Goal: Information Seeking & Learning: Learn about a topic

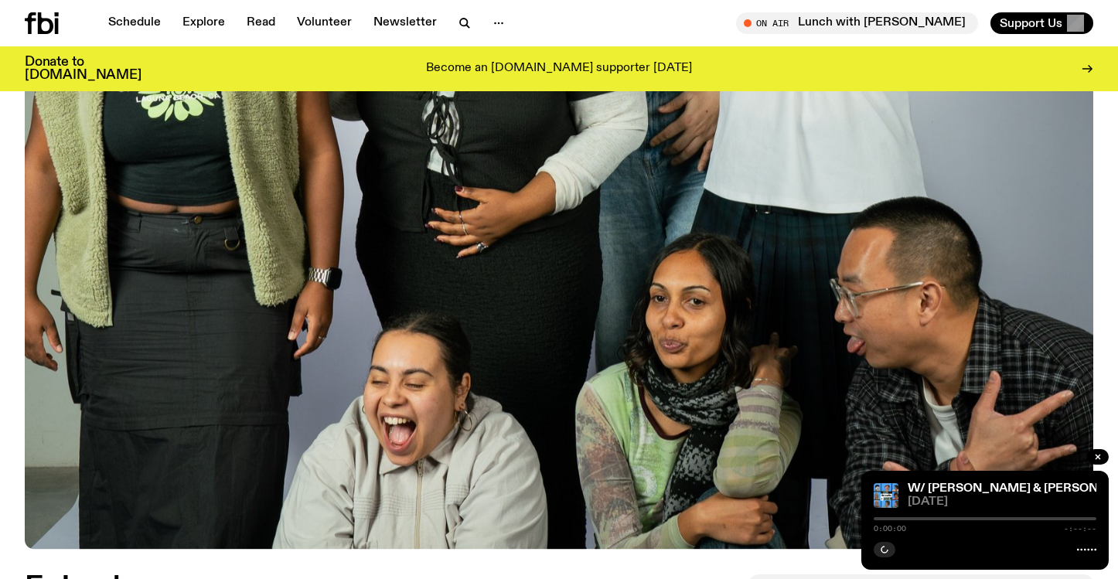
scroll to position [557, 0]
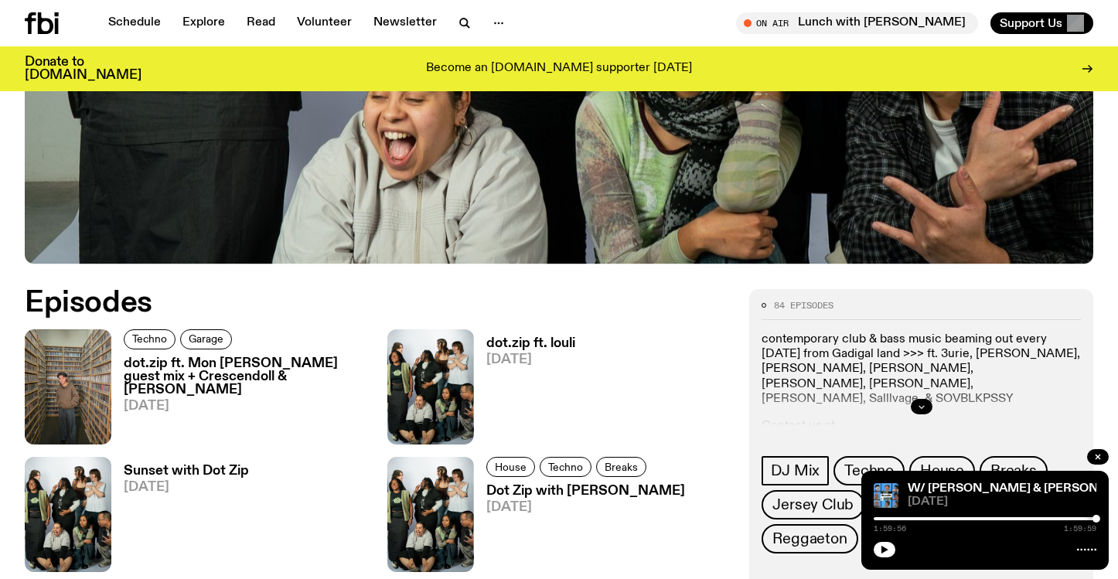
click at [922, 408] on icon "button" at bounding box center [921, 406] width 9 height 9
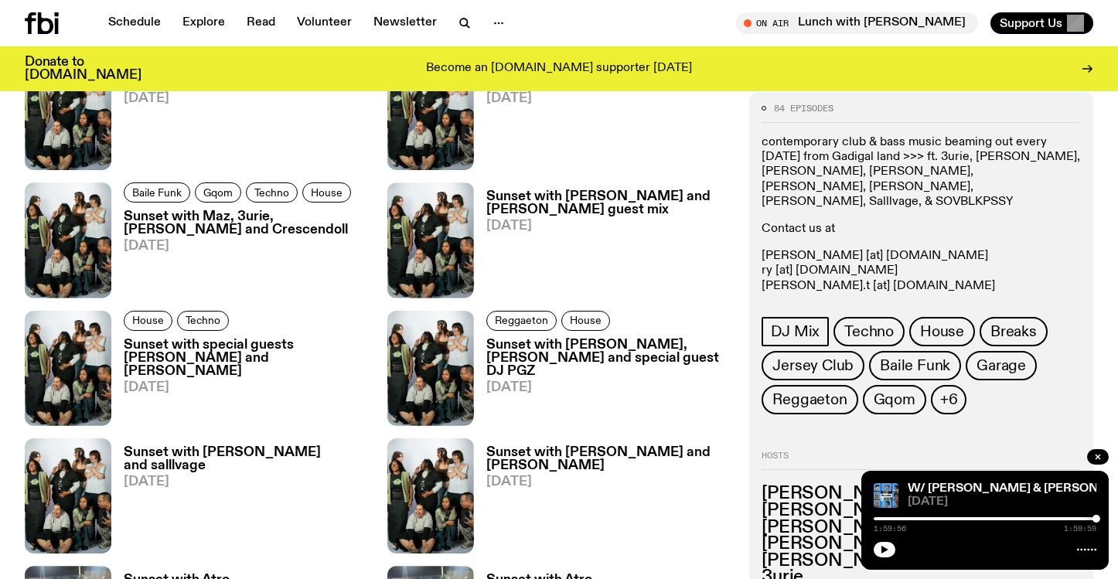
scroll to position [2106, 0]
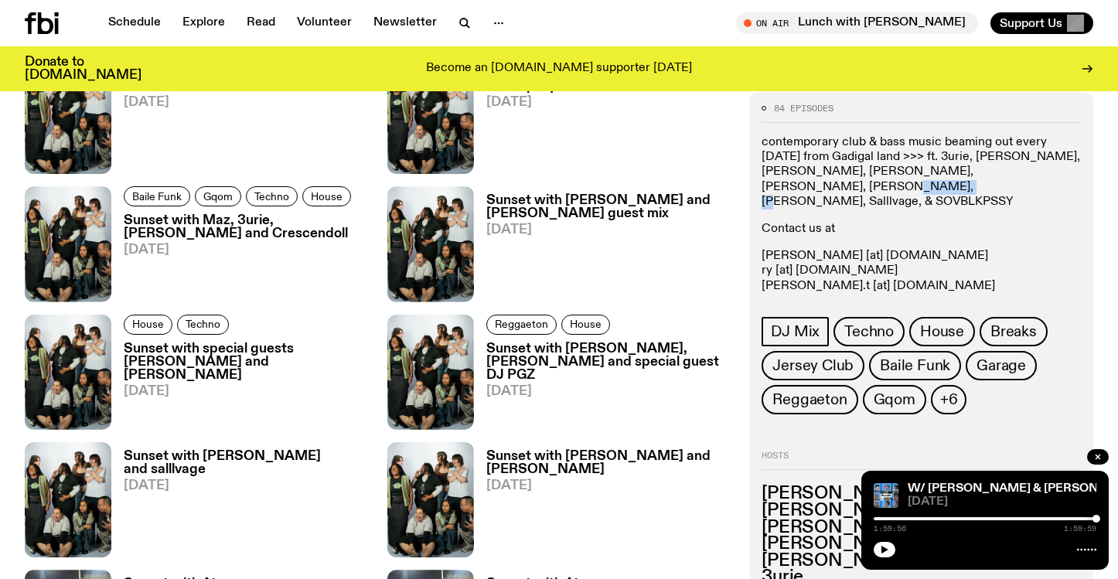
drag, startPoint x: 763, startPoint y: 186, endPoint x: 861, endPoint y: 180, distance: 97.6
click at [861, 180] on p "contemporary club & bass music beaming out every saturday from Gadigal land >>>…" at bounding box center [921, 172] width 319 height 74
copy p "SOVBLKPSSY"
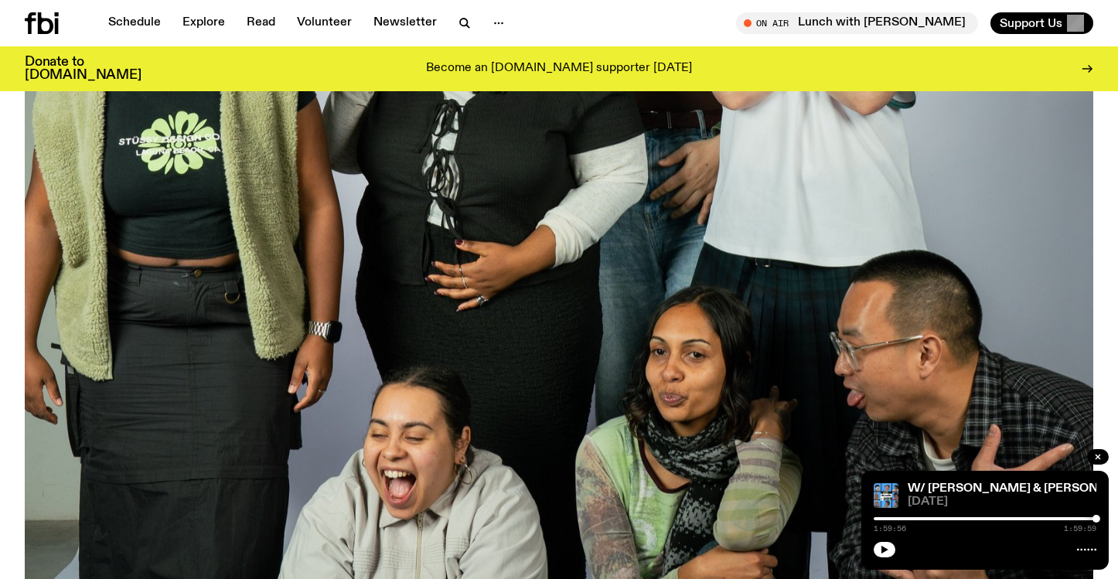
scroll to position [0, 0]
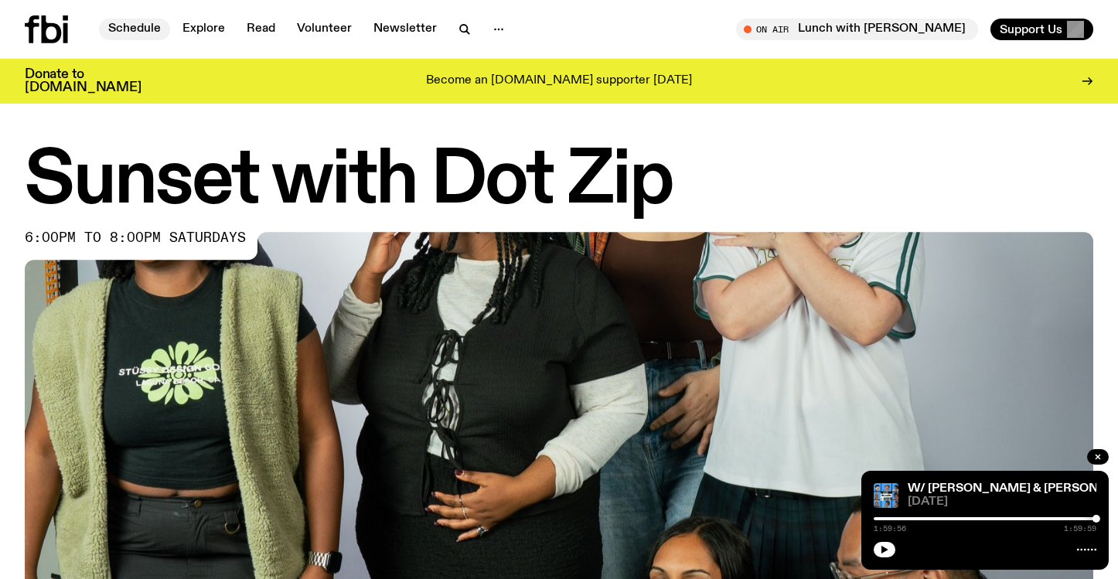
click at [133, 29] on link "Schedule" at bounding box center [134, 30] width 71 height 22
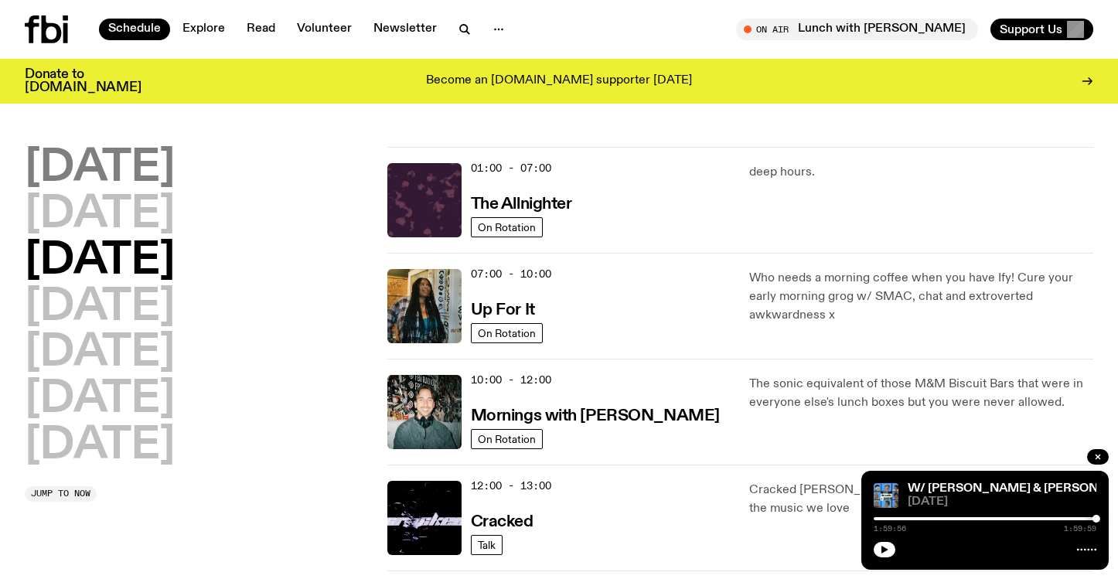
click at [128, 166] on h2 "Monday" at bounding box center [100, 168] width 150 height 43
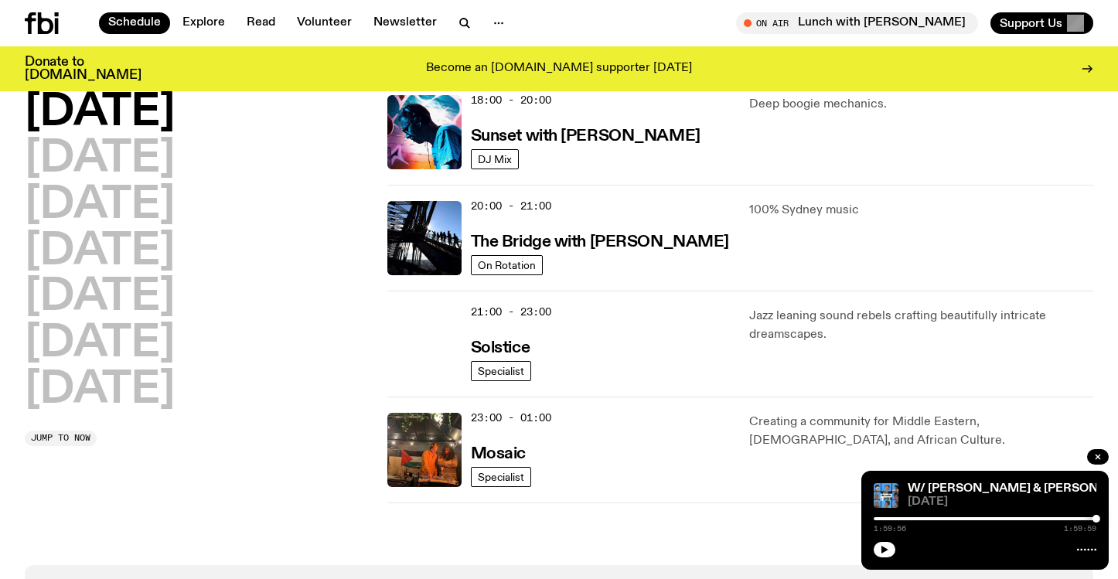
scroll to position [694, 0]
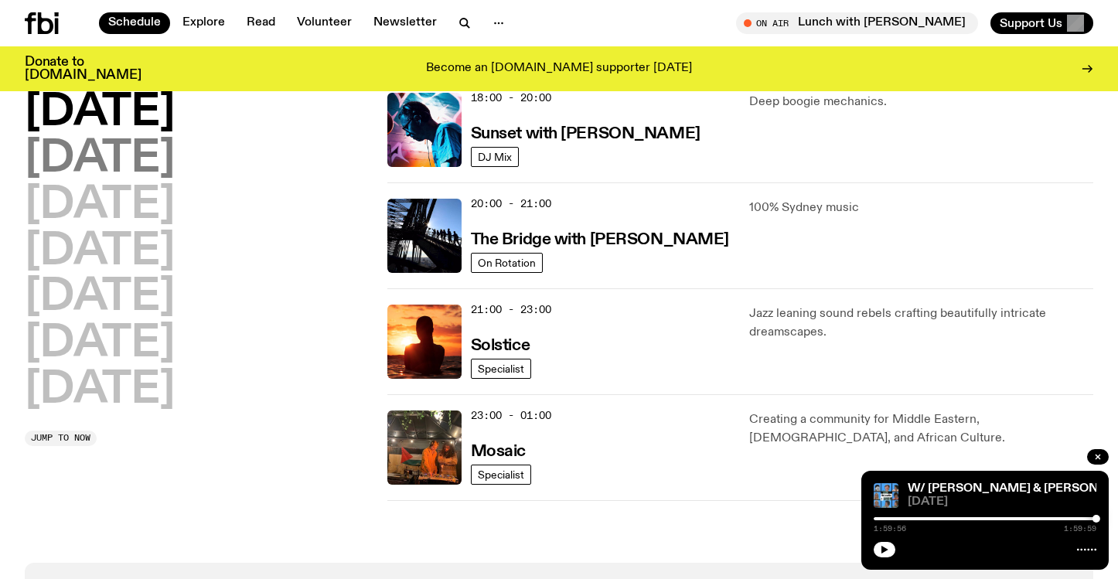
click at [151, 166] on h2 "Tuesday" at bounding box center [100, 159] width 150 height 43
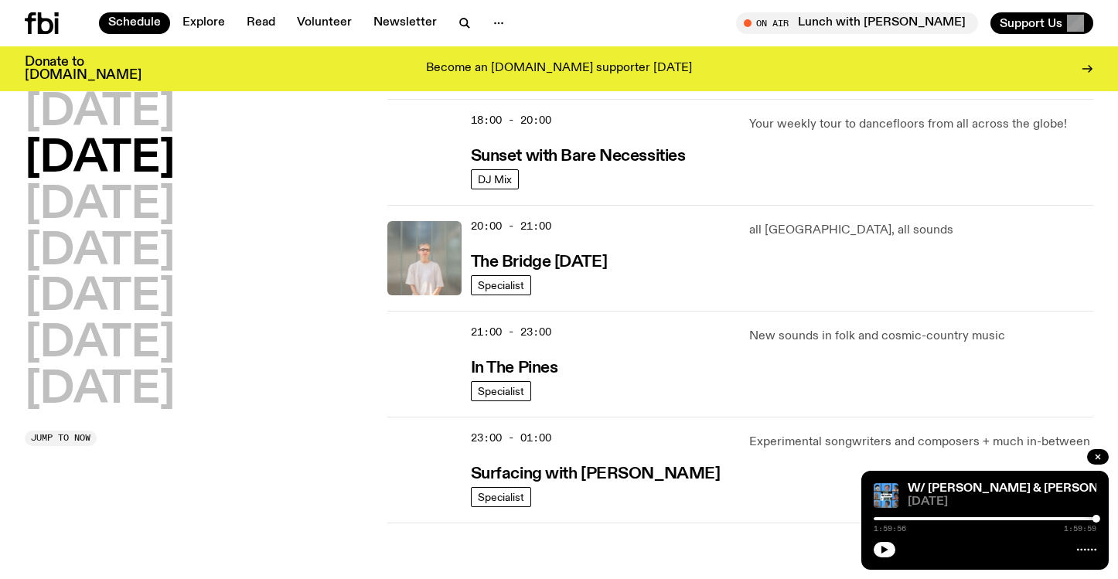
scroll to position [677, 0]
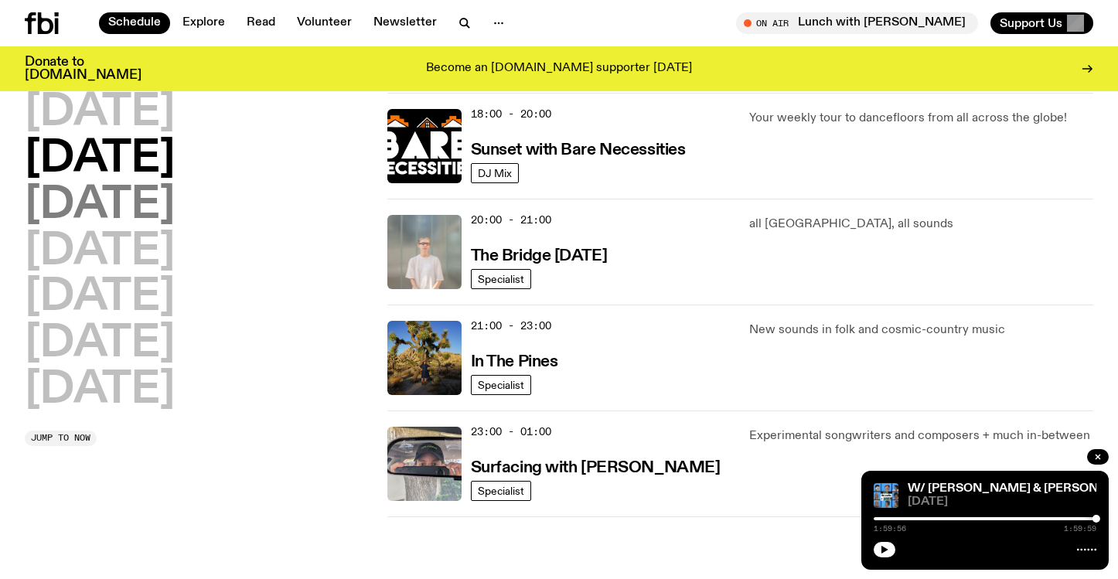
click at [175, 203] on h2 "Wednesday" at bounding box center [100, 205] width 150 height 43
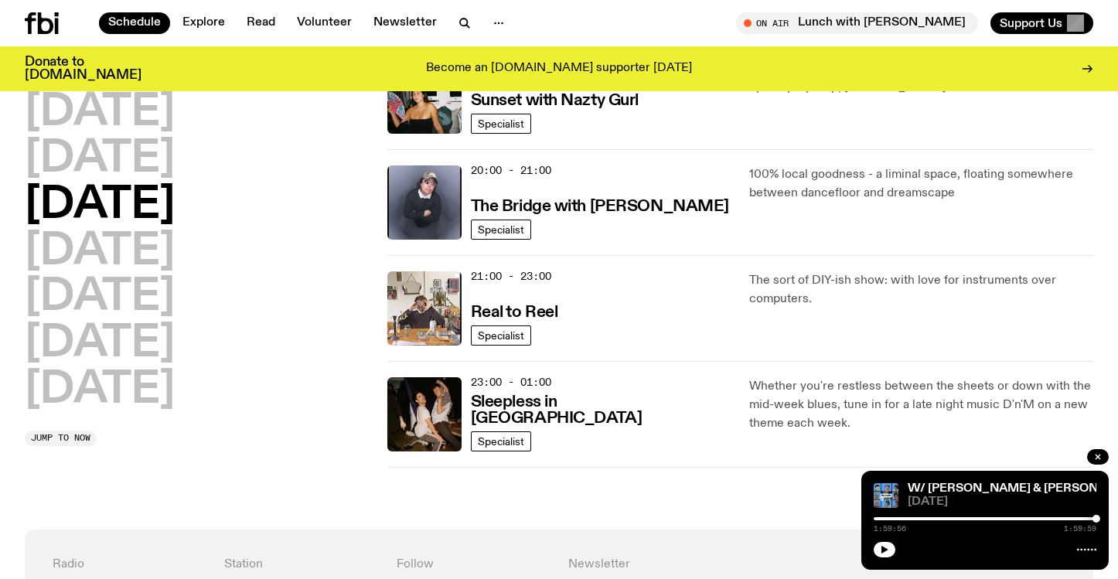
scroll to position [731, 0]
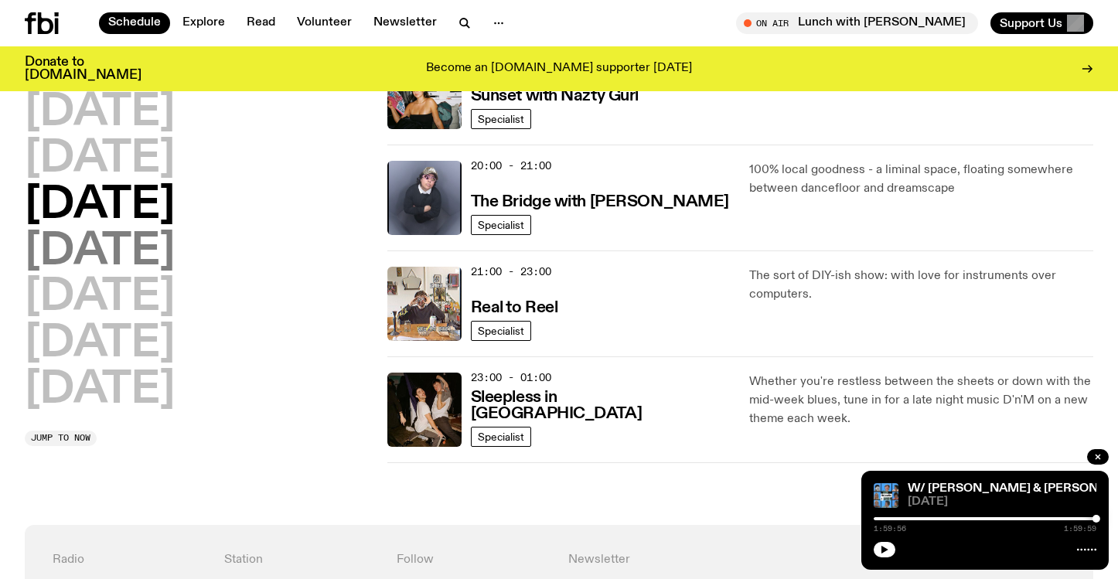
click at [134, 246] on h2 "Thursday" at bounding box center [100, 251] width 150 height 43
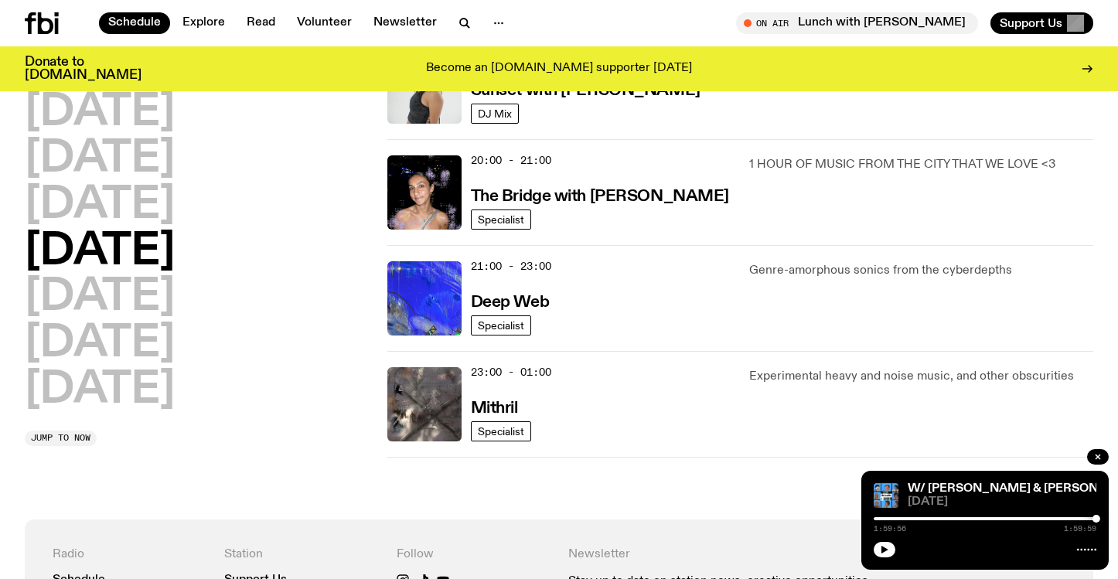
scroll to position [766, 0]
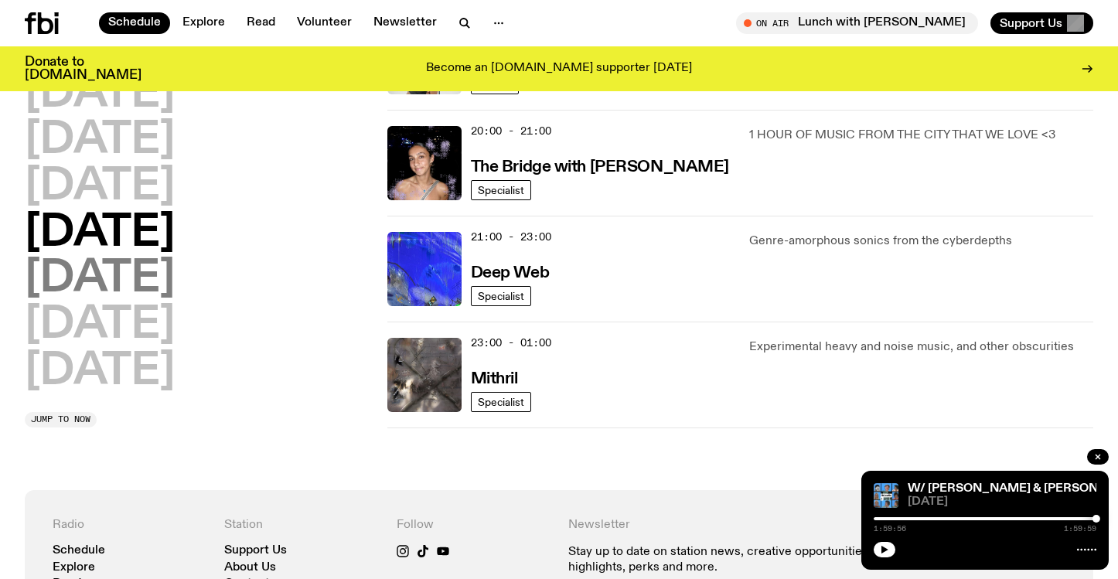
click at [107, 282] on h2 "Friday" at bounding box center [100, 279] width 150 height 43
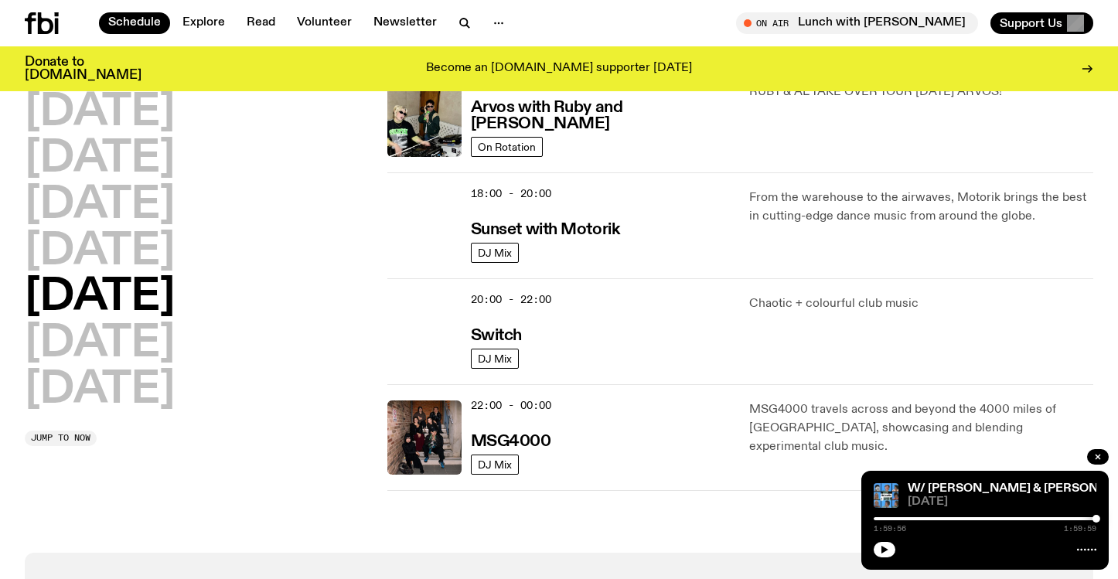
scroll to position [605, 0]
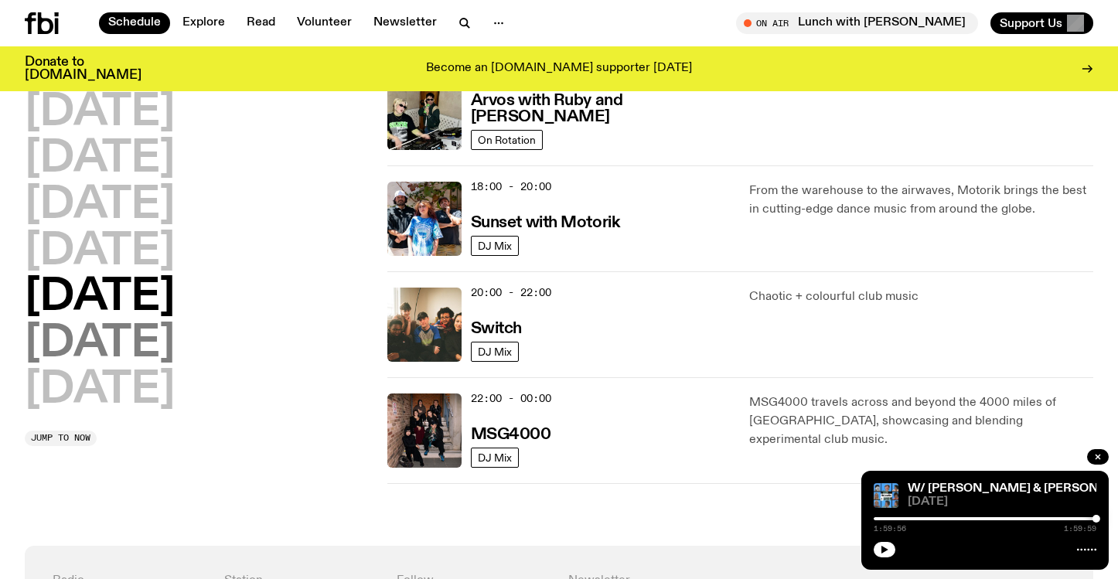
click at [131, 343] on h2 "Saturday" at bounding box center [100, 343] width 150 height 43
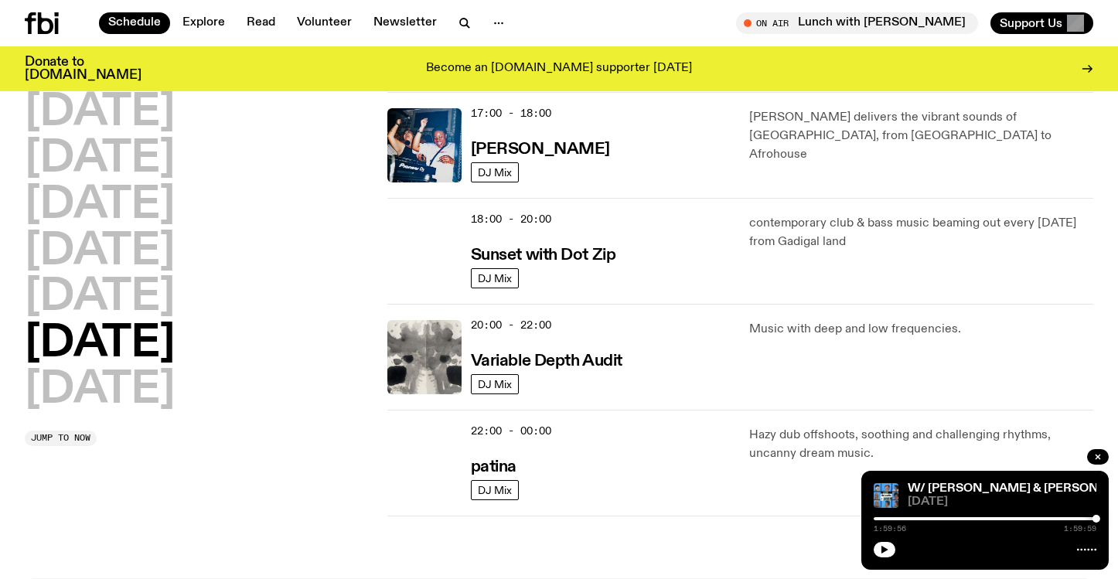
scroll to position [916, 0]
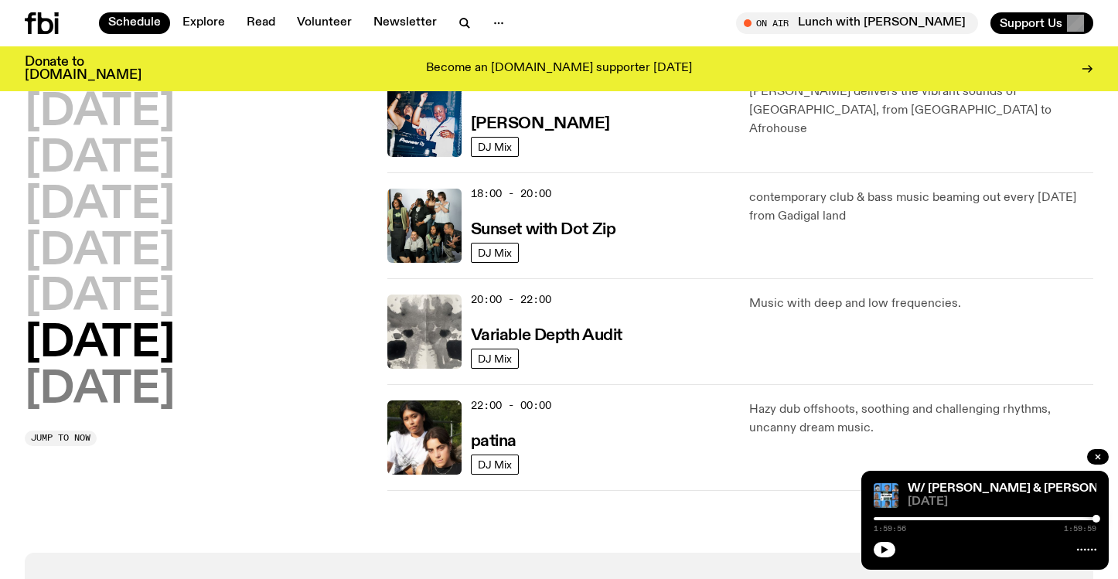
click at [145, 392] on h2 "Sunday" at bounding box center [100, 390] width 150 height 43
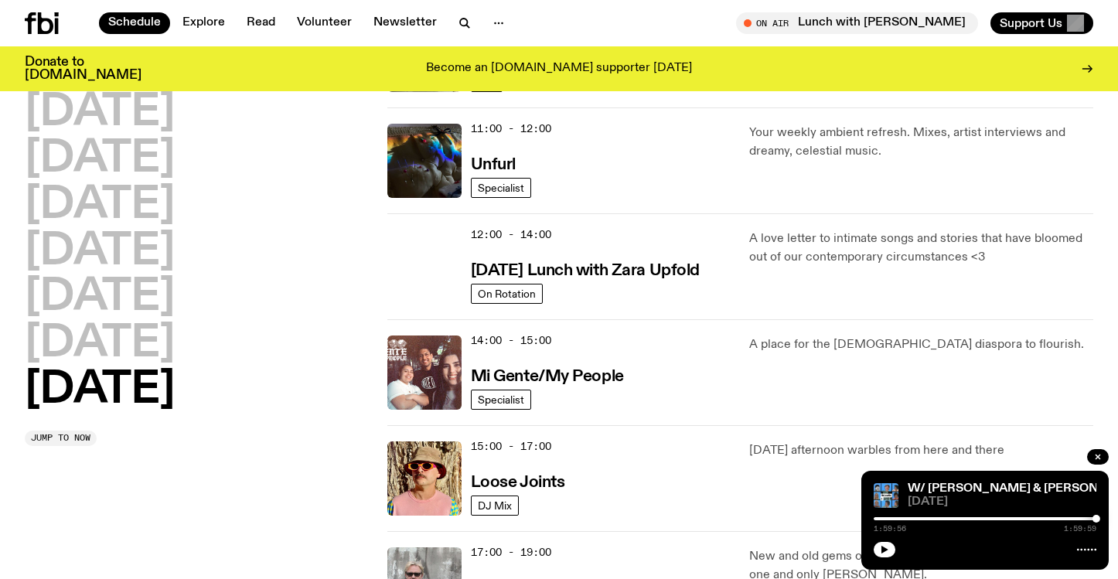
scroll to position [0, 0]
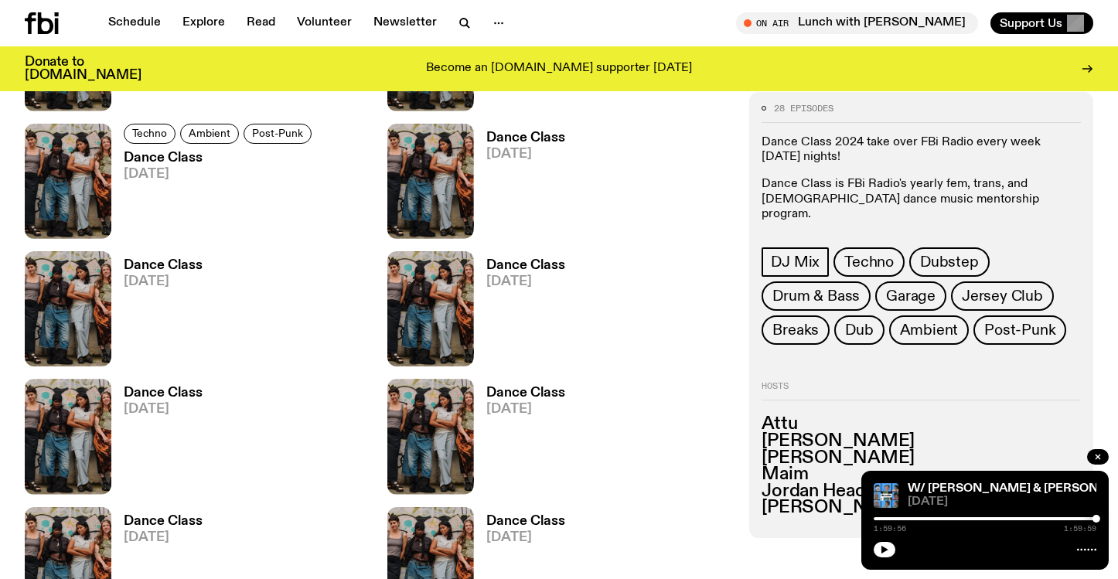
scroll to position [1643, 0]
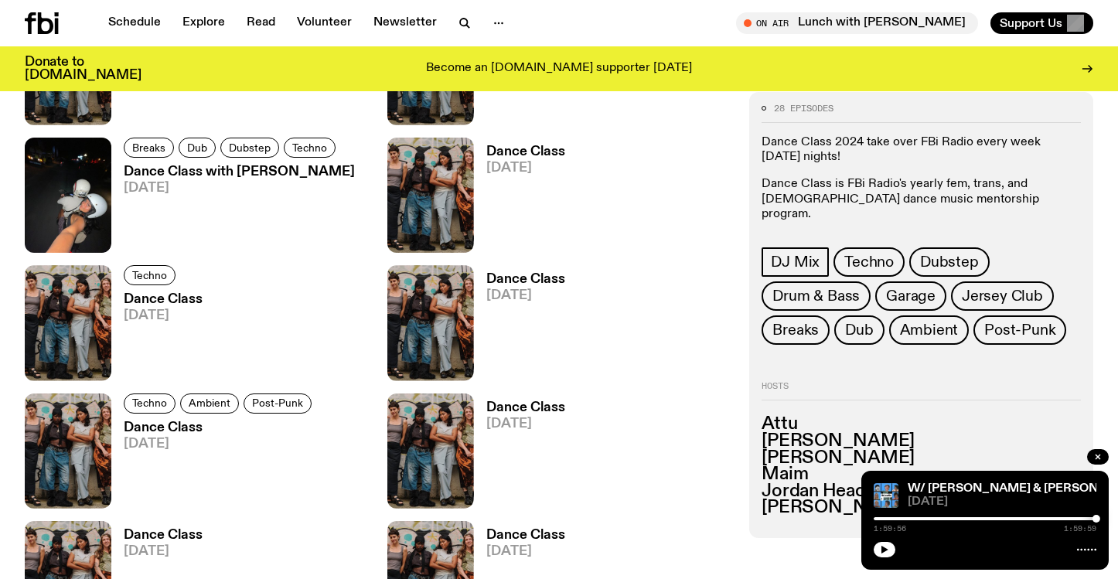
click at [257, 186] on span "[DATE]" at bounding box center [239, 188] width 231 height 13
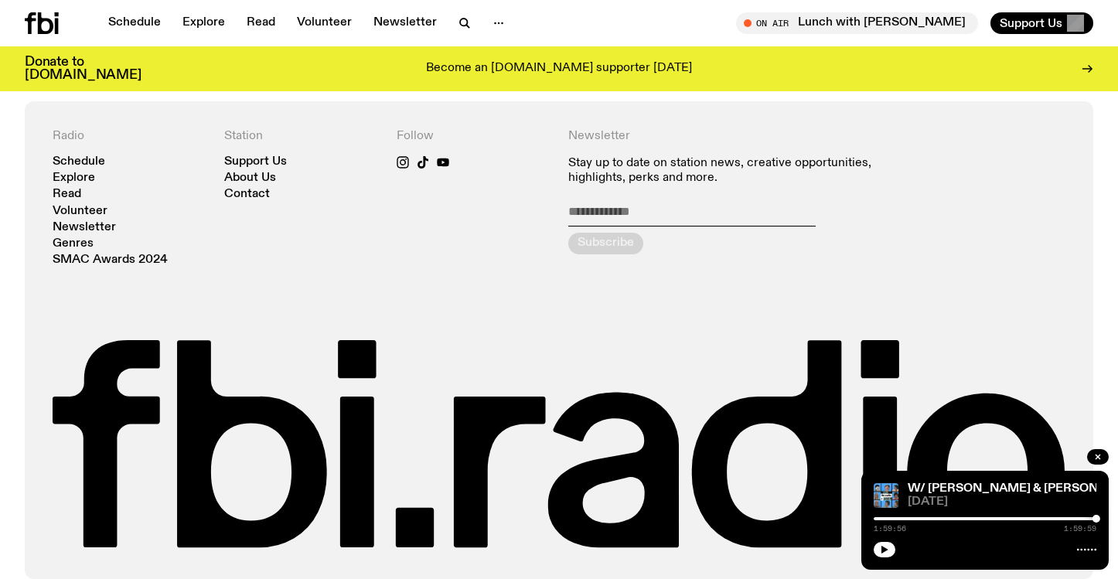
scroll to position [2191, 0]
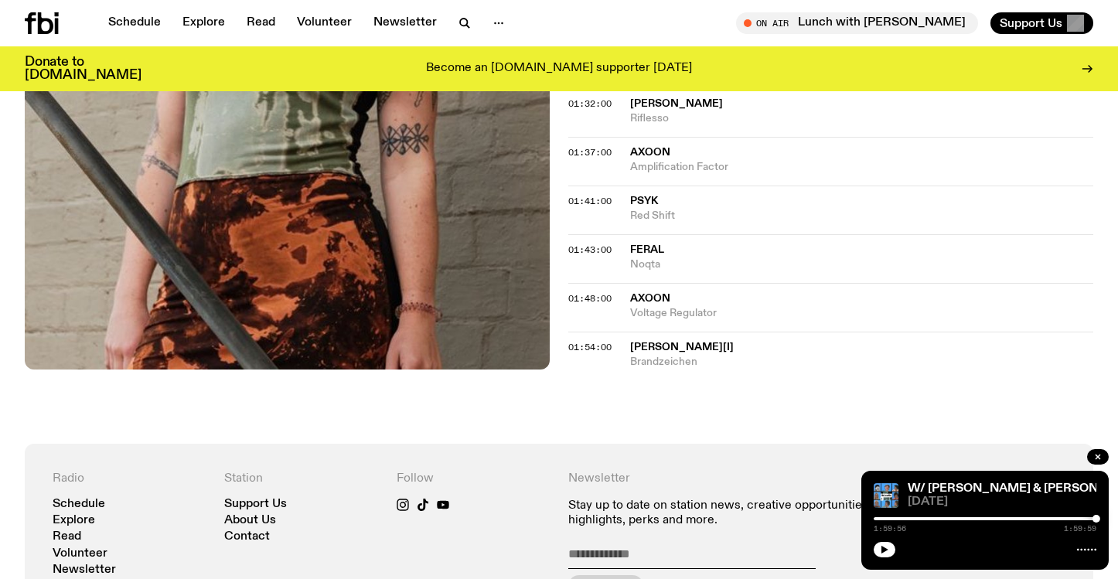
scroll to position [1974, 0]
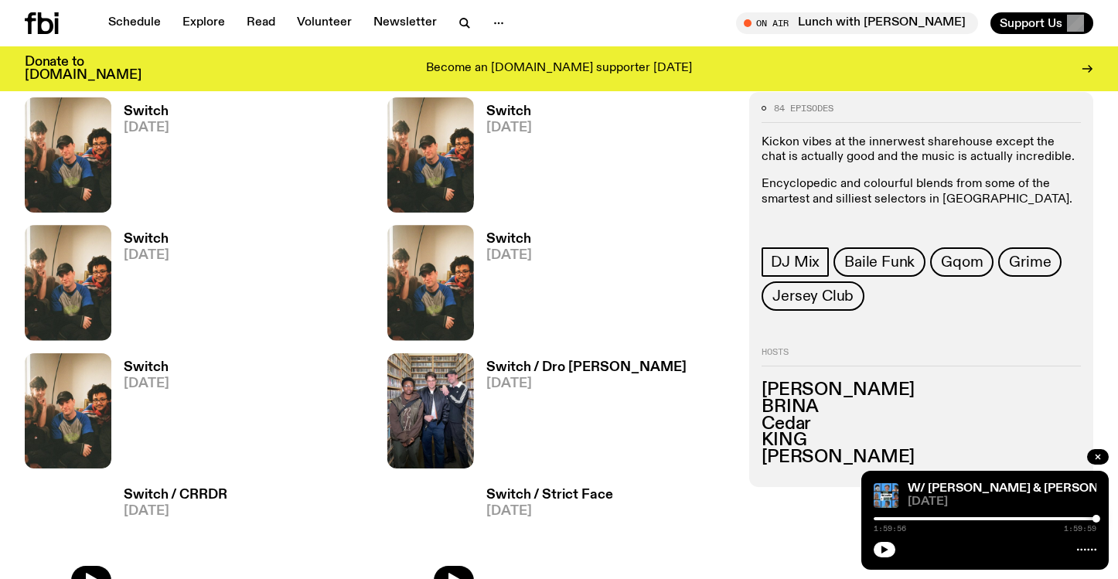
scroll to position [1101, 0]
